Goal: Information Seeking & Learning: Check status

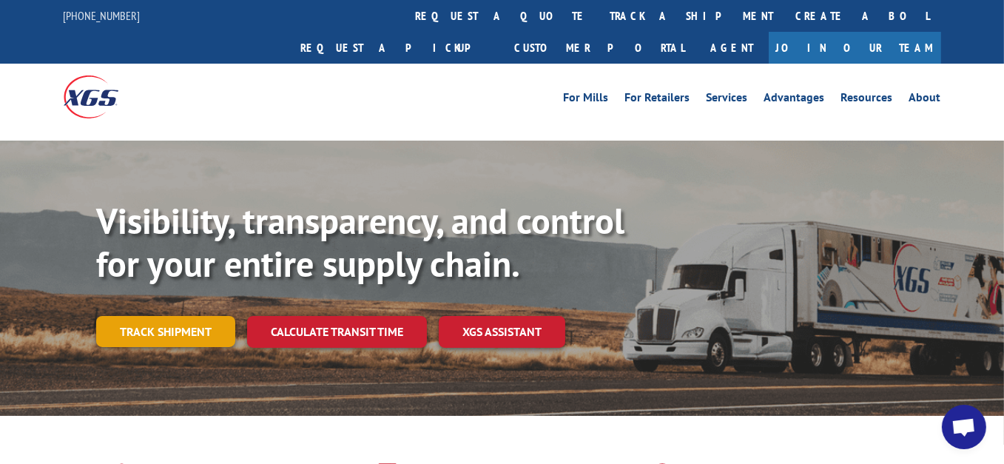
click at [180, 316] on link "Track shipment" at bounding box center [165, 331] width 139 height 31
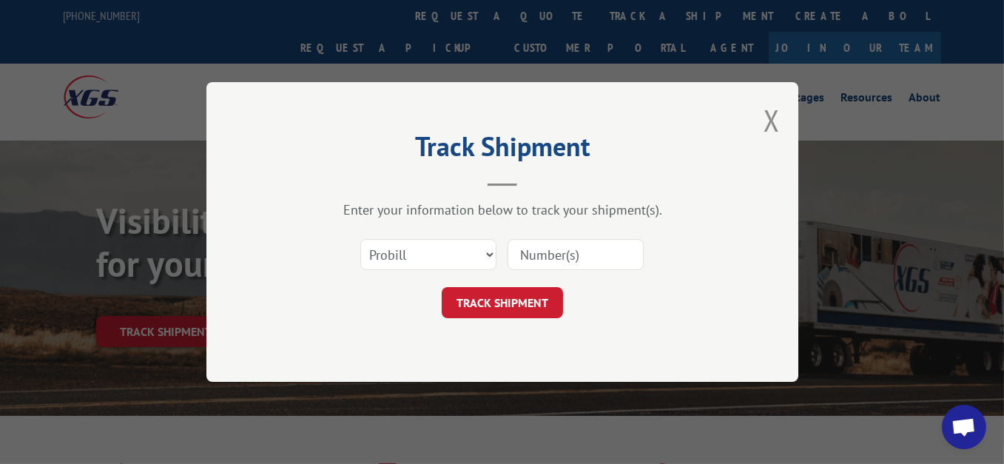
click at [544, 251] on input at bounding box center [575, 254] width 136 height 31
paste input "17472099"
type input "17472099"
click at [521, 307] on button "TRACK SHIPMENT" at bounding box center [502, 302] width 121 height 31
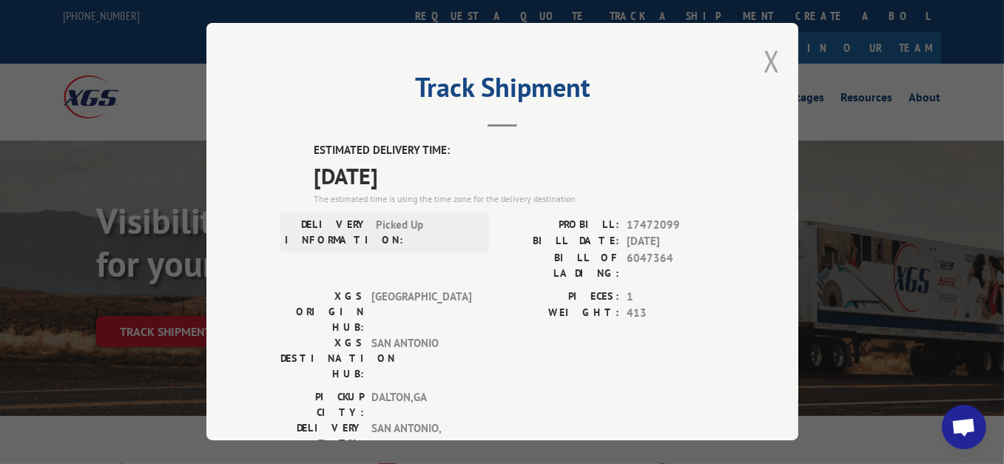
click at [769, 48] on button "Close modal" at bounding box center [771, 60] width 16 height 39
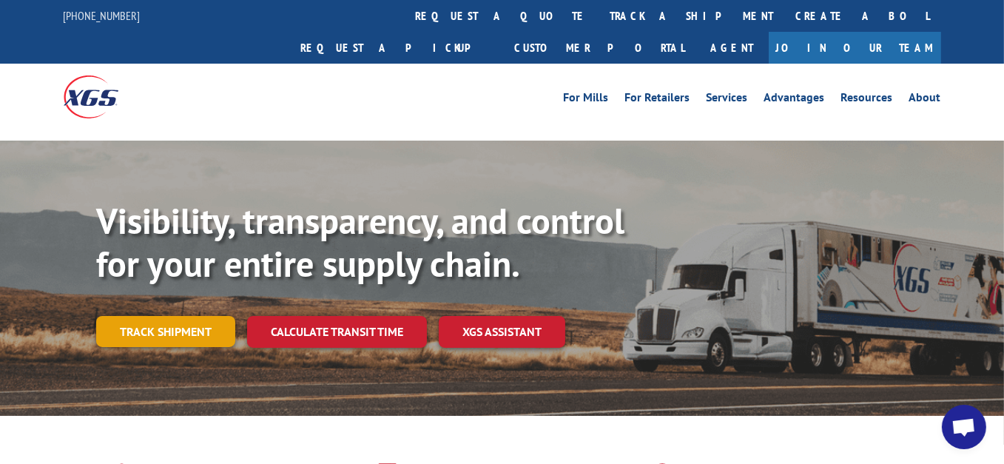
click at [177, 316] on link "Track shipment" at bounding box center [165, 331] width 139 height 31
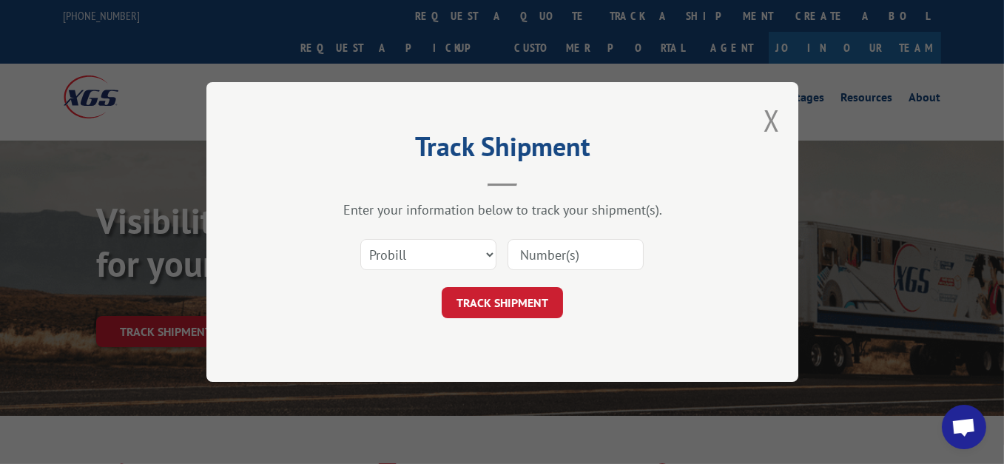
click at [544, 263] on input at bounding box center [575, 254] width 136 height 31
paste input "17472099"
type input "17472099"
click at [530, 303] on button "TRACK SHIPMENT" at bounding box center [502, 302] width 121 height 31
